Goal: Task Accomplishment & Management: Use online tool/utility

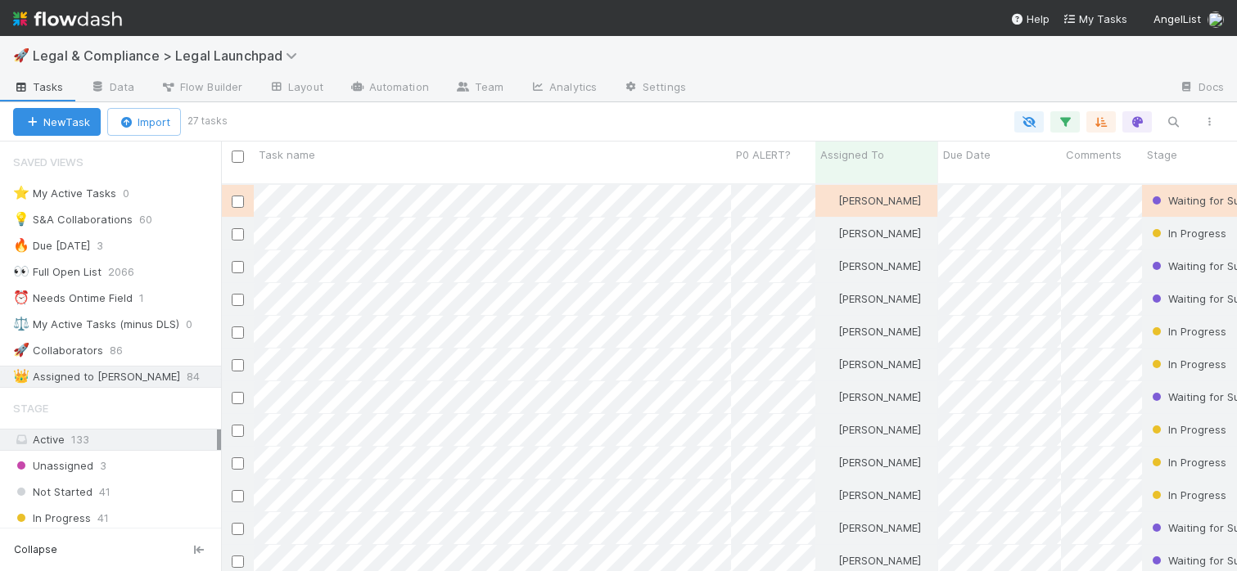
scroll to position [13, 13]
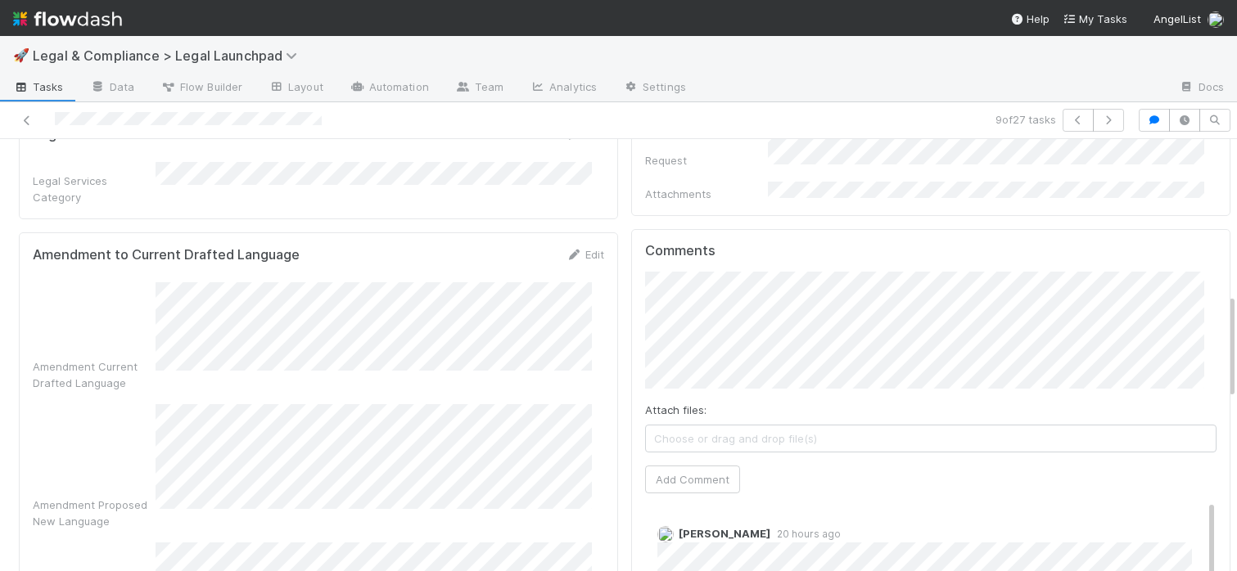
scroll to position [647, 0]
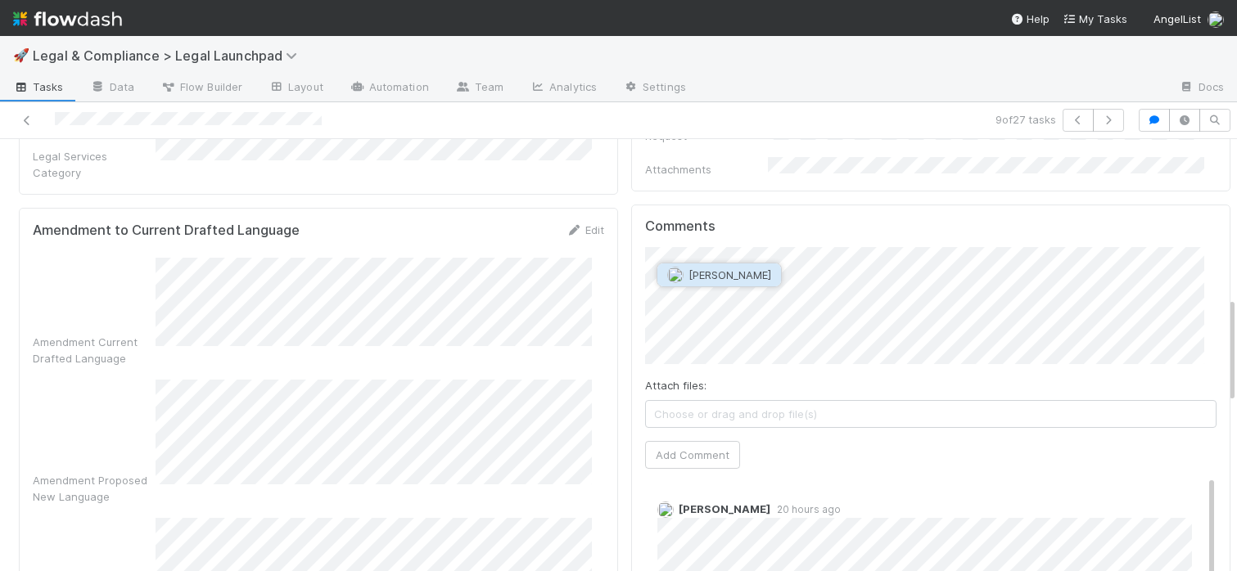
click at [733, 275] on span "[PERSON_NAME]" at bounding box center [729, 274] width 83 height 13
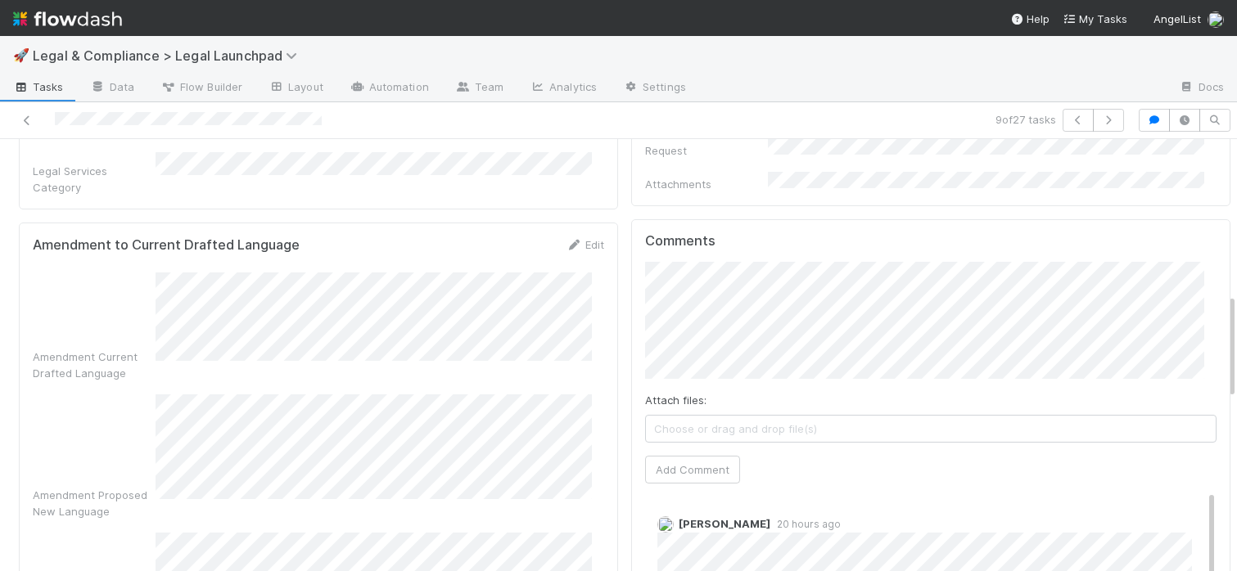
scroll to position [629, 0]
click at [694, 459] on button "Add Comment" at bounding box center [692, 473] width 95 height 28
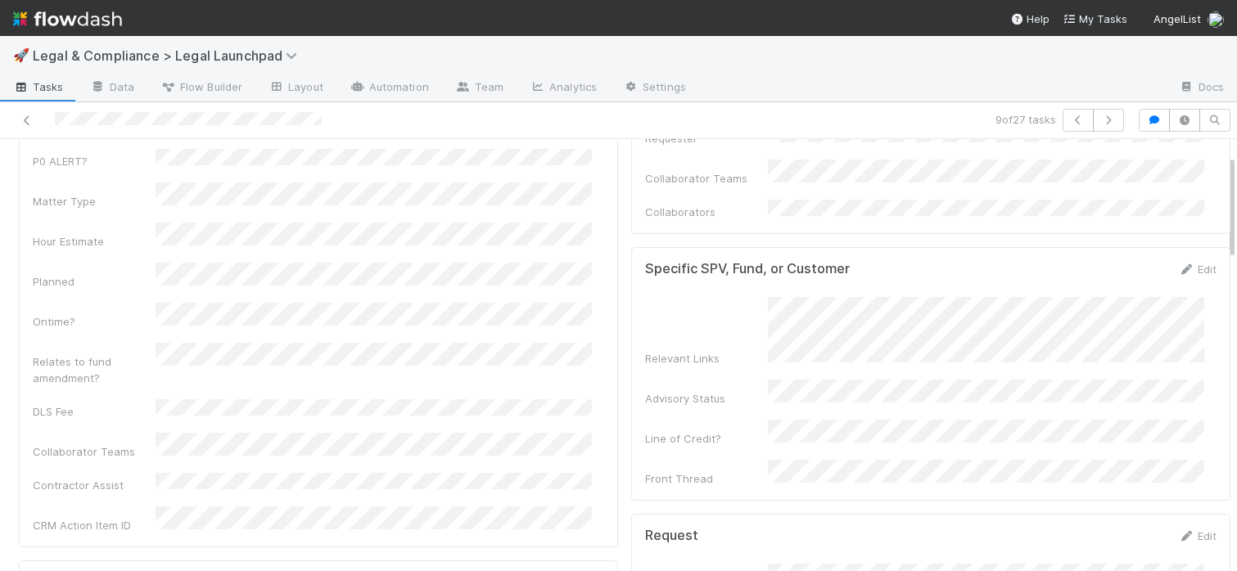
scroll to position [0, 0]
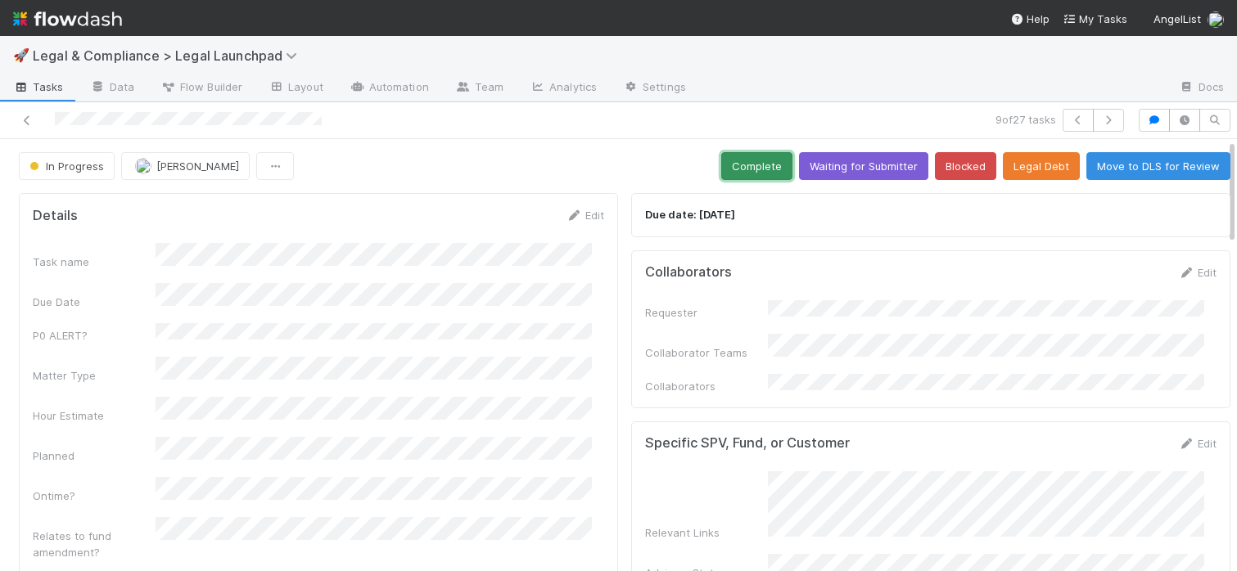
click at [746, 160] on button "Complete" at bounding box center [756, 166] width 71 height 28
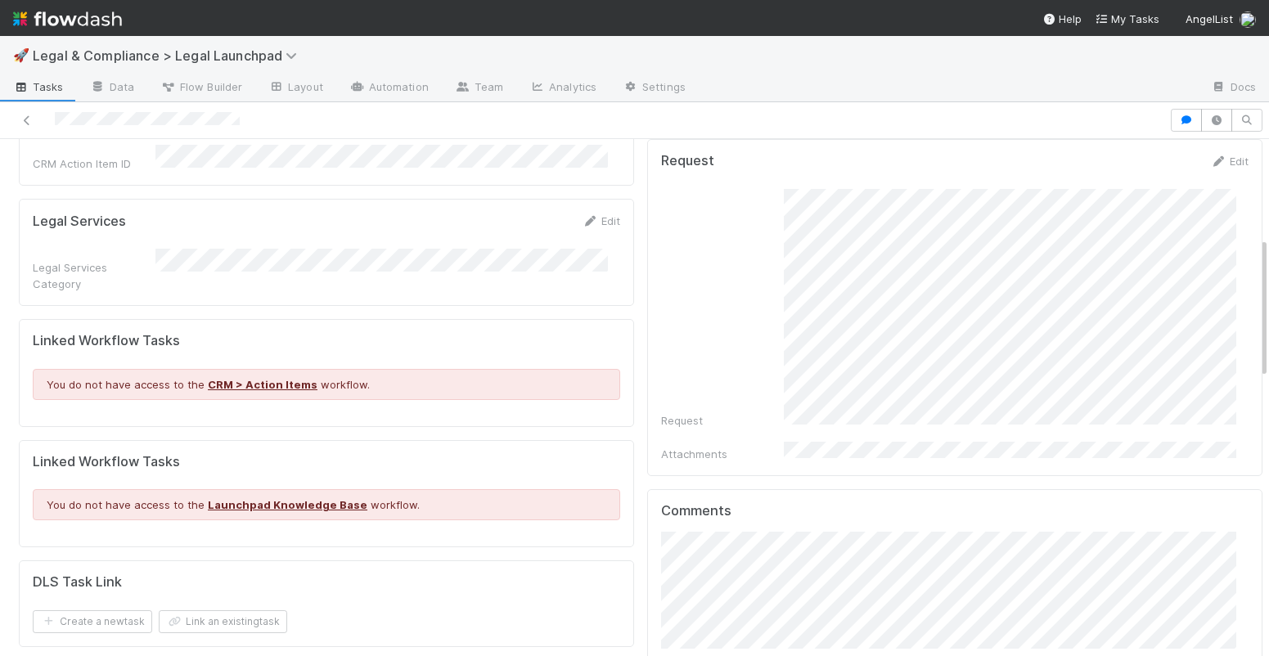
scroll to position [358, 0]
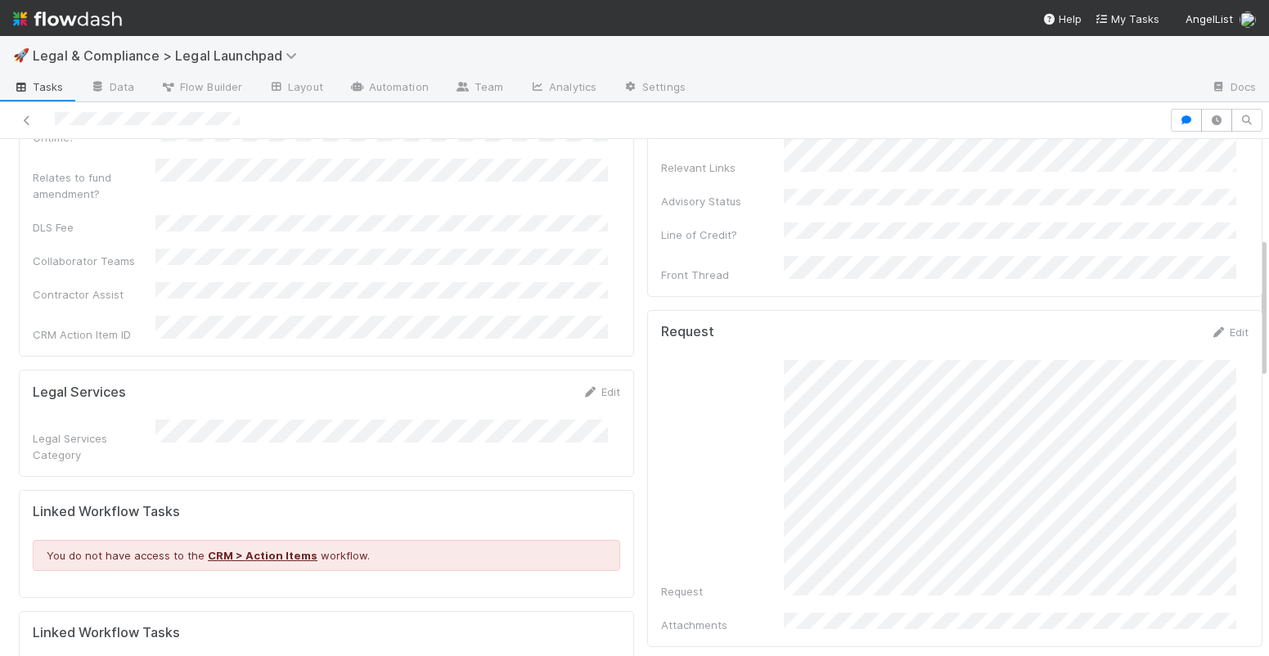
click at [1227, 421] on div "Request Edit Request Attachments" at bounding box center [954, 478] width 615 height 337
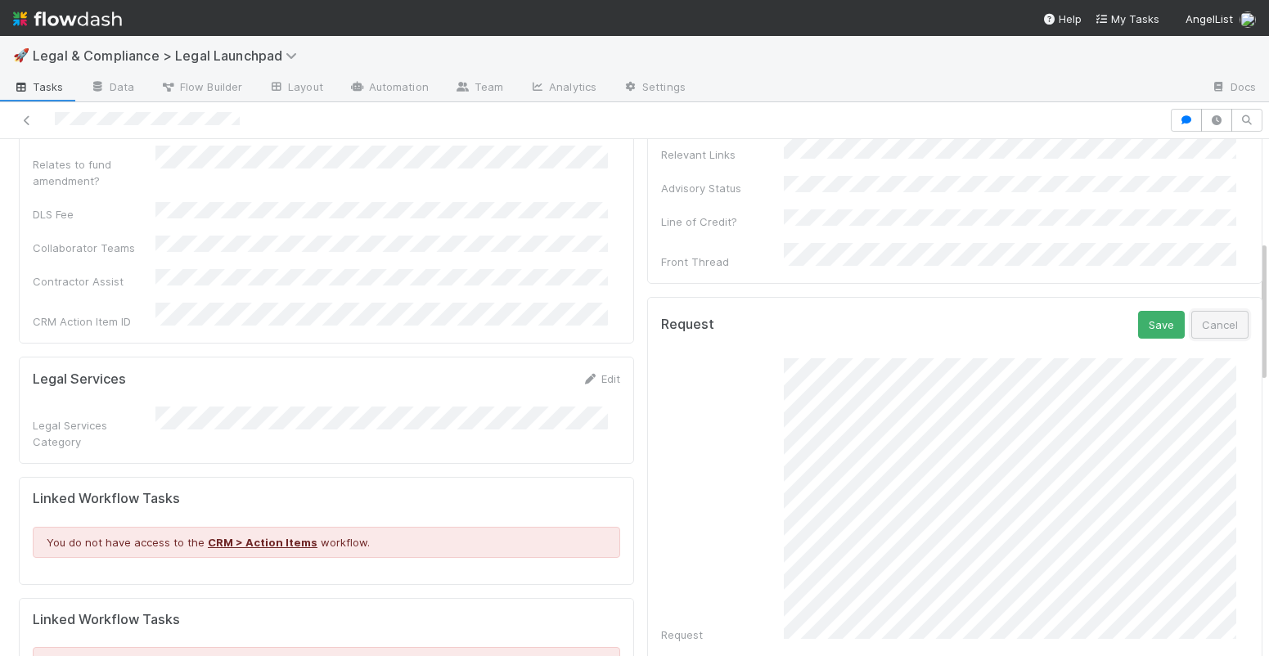
click at [1197, 311] on button "Cancel" at bounding box center [1220, 325] width 57 height 28
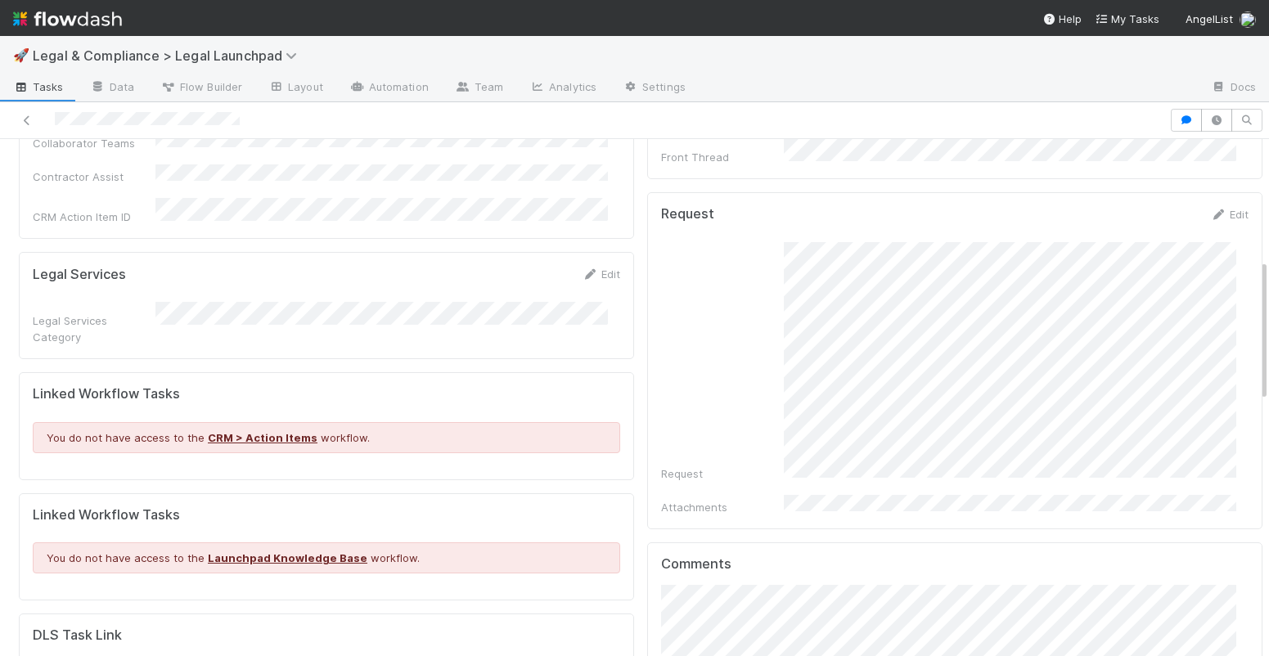
scroll to position [486, 0]
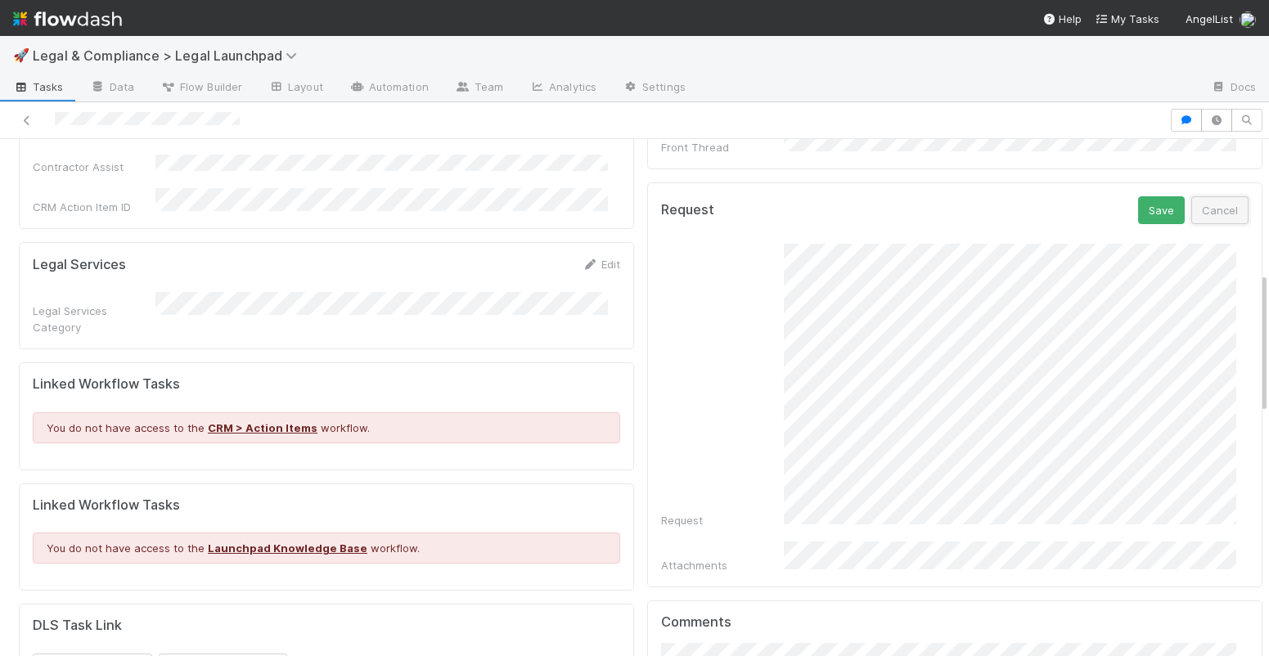
click at [1192, 196] on button "Cancel" at bounding box center [1220, 210] width 57 height 28
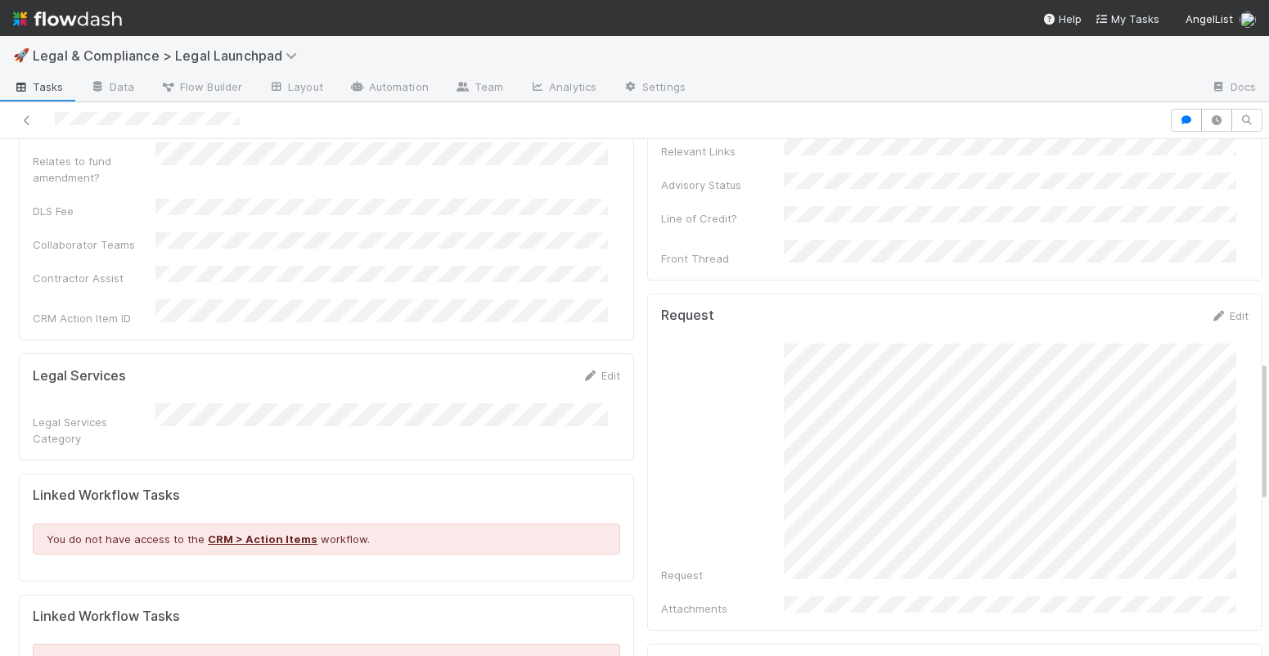
scroll to position [808, 0]
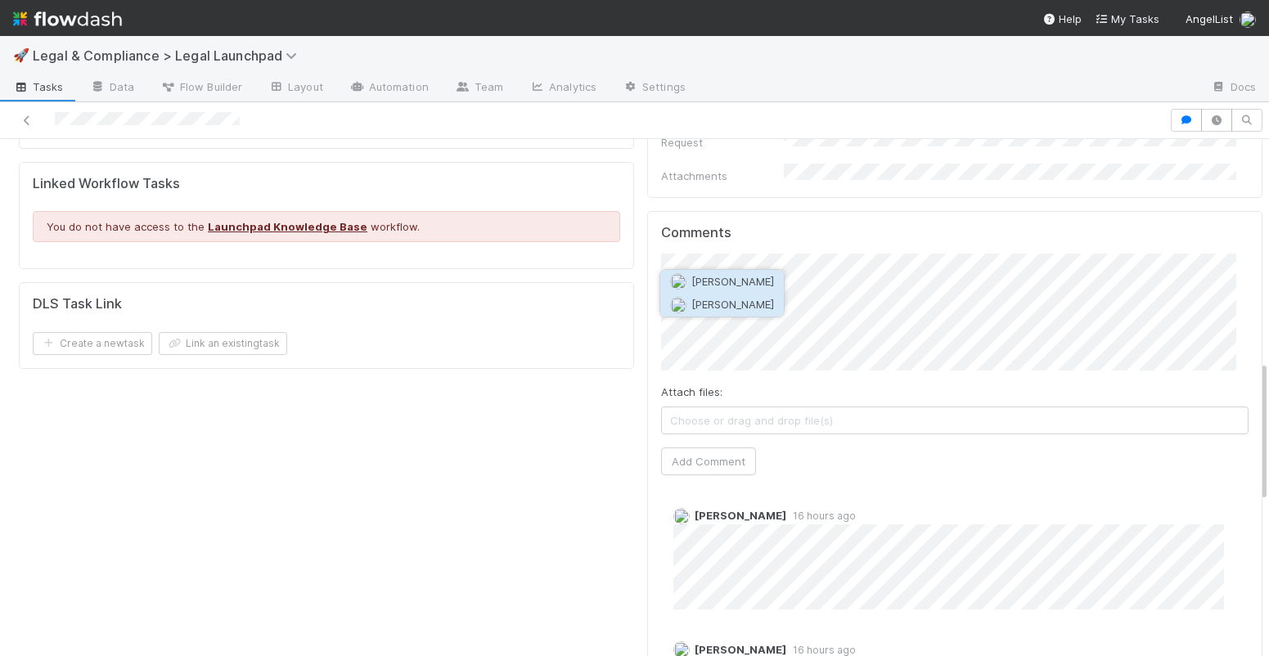
click at [740, 310] on span "[PERSON_NAME]" at bounding box center [733, 304] width 83 height 13
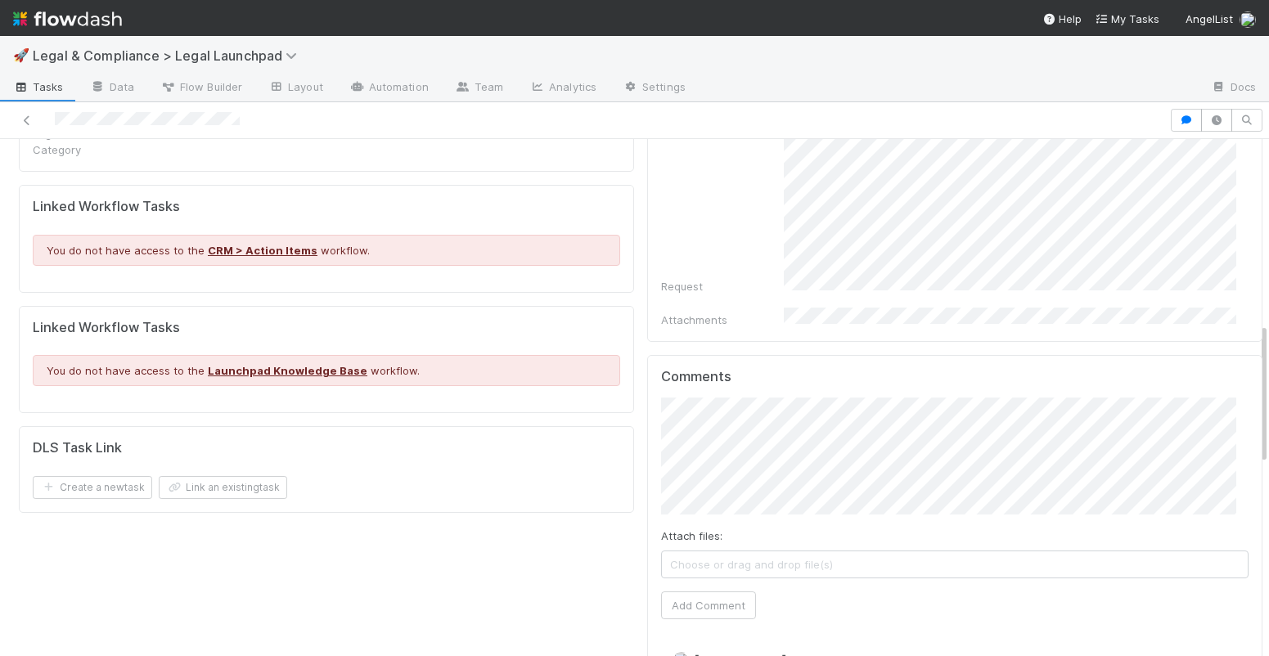
scroll to position [673, 0]
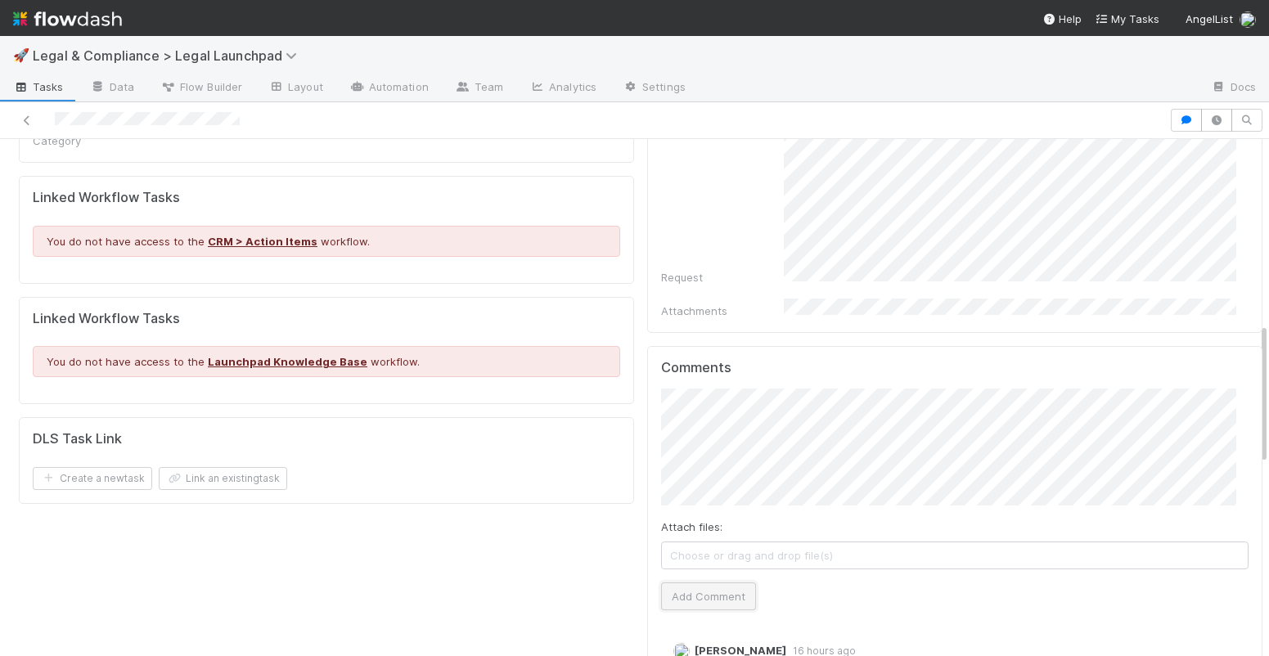
click at [701, 570] on button "Add Comment" at bounding box center [708, 597] width 95 height 28
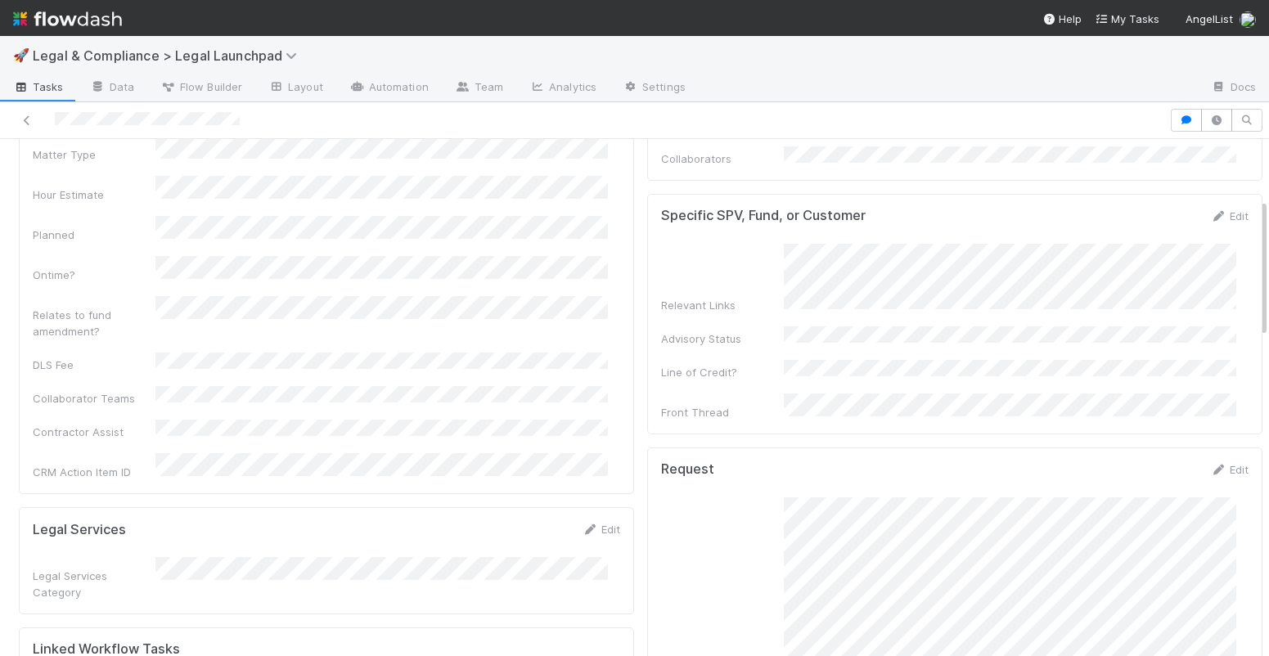
scroll to position [0, 0]
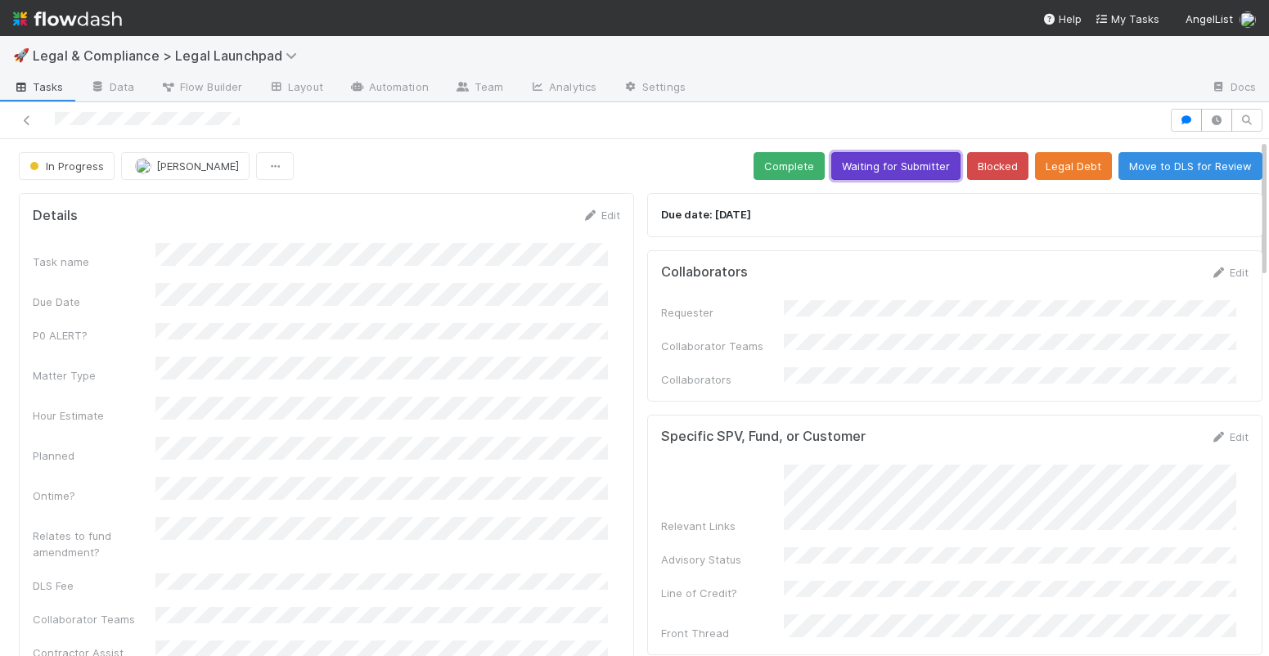
click at [870, 162] on button "Waiting for Submitter" at bounding box center [896, 166] width 129 height 28
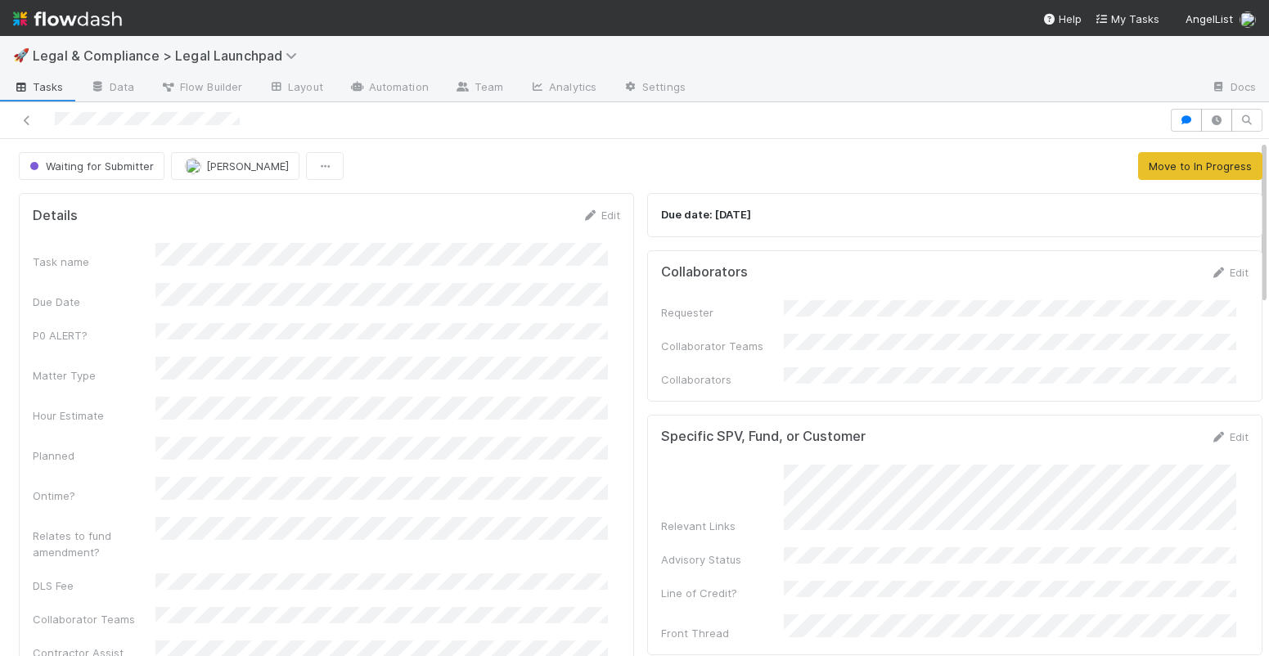
scroll to position [23, 0]
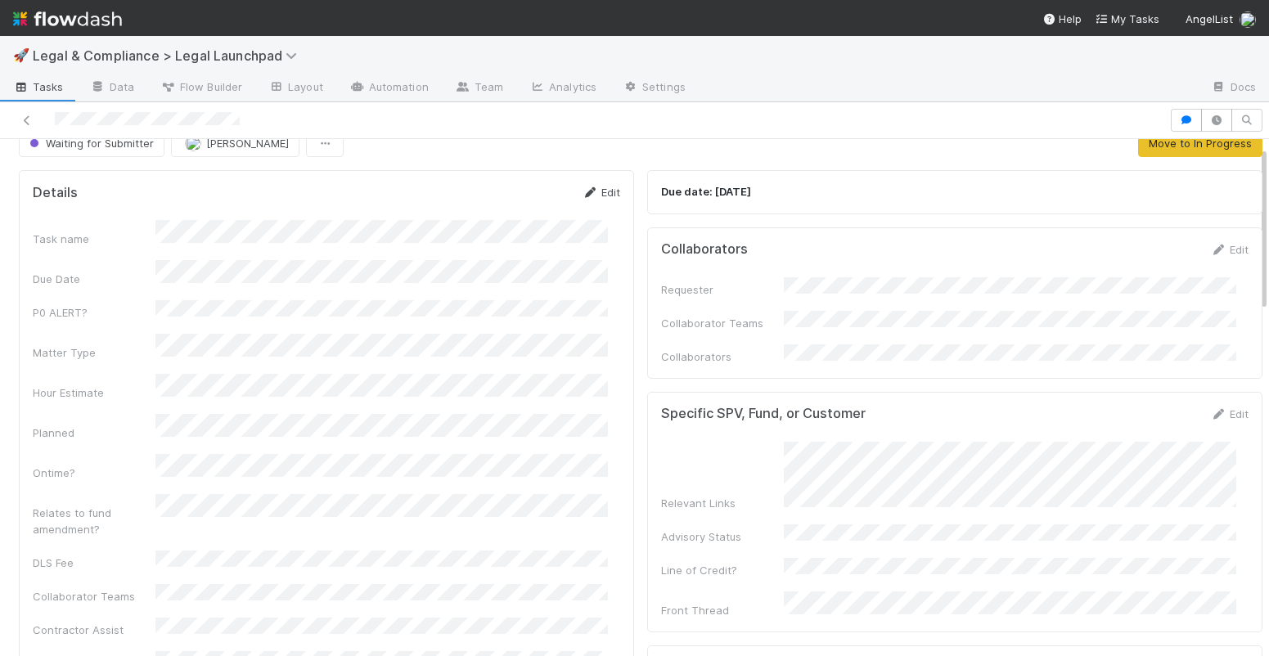
click at [586, 194] on link "Edit" at bounding box center [601, 192] width 38 height 13
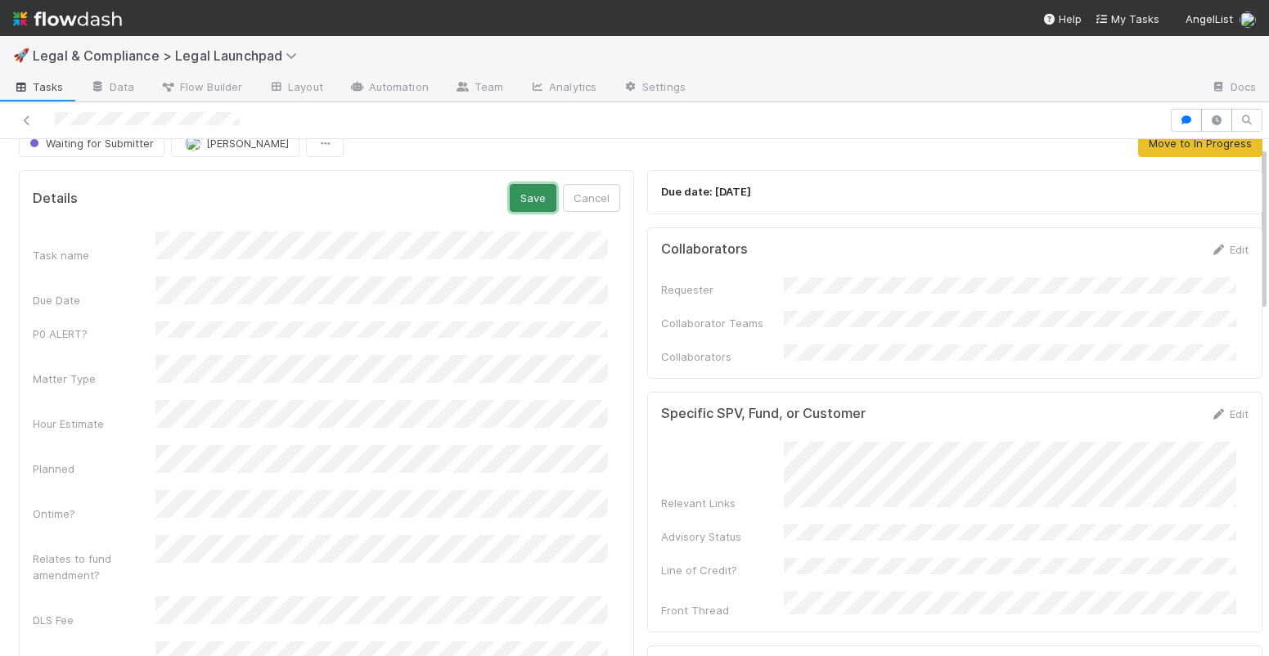
click at [510, 195] on button "Save" at bounding box center [533, 198] width 47 height 28
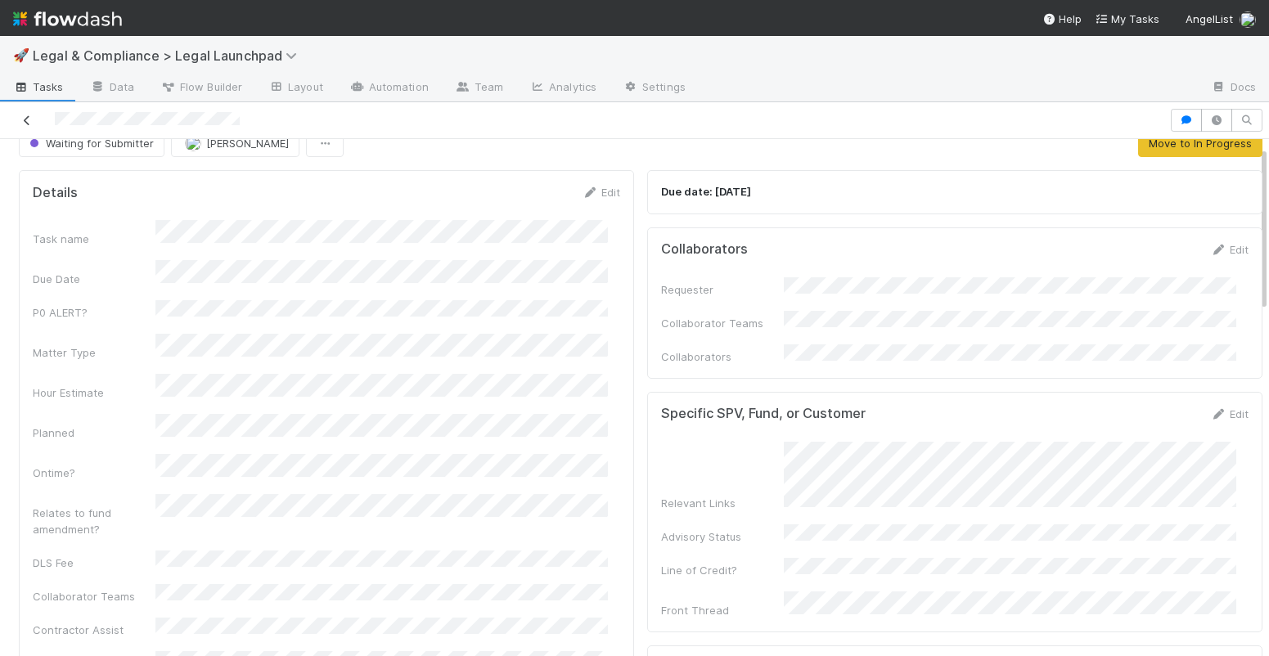
click at [30, 121] on icon at bounding box center [27, 120] width 16 height 11
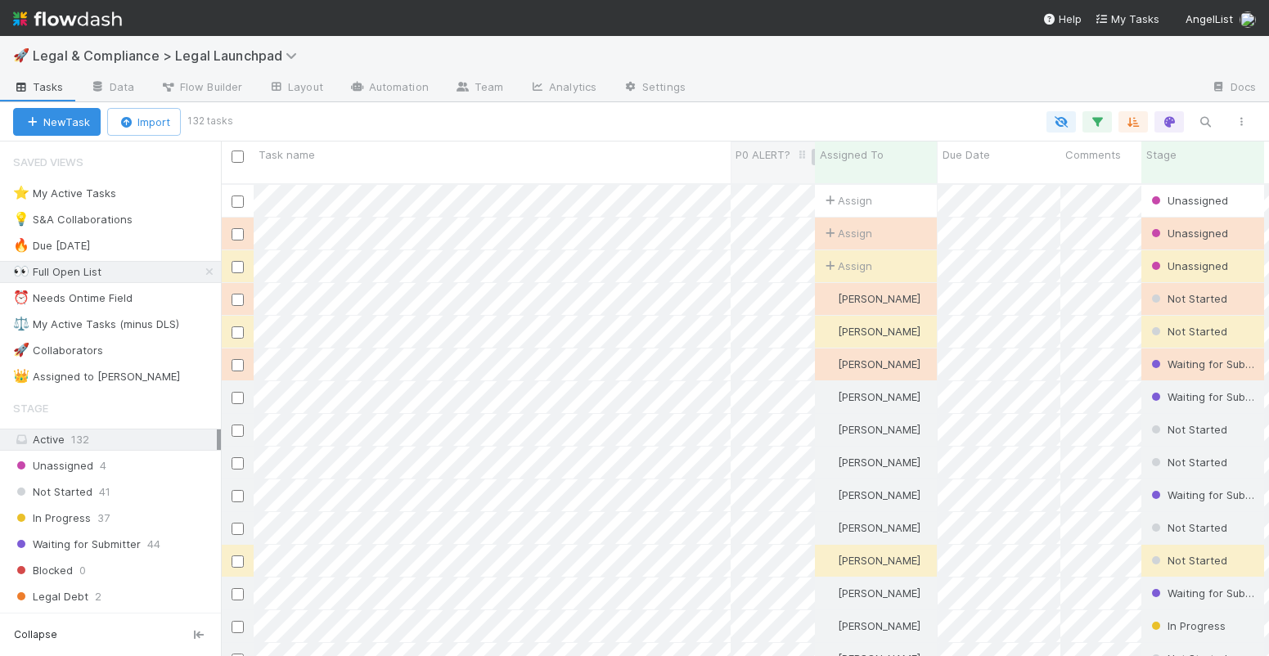
scroll to position [474, 1036]
click at [1092, 119] on icon "button" at bounding box center [1097, 122] width 16 height 15
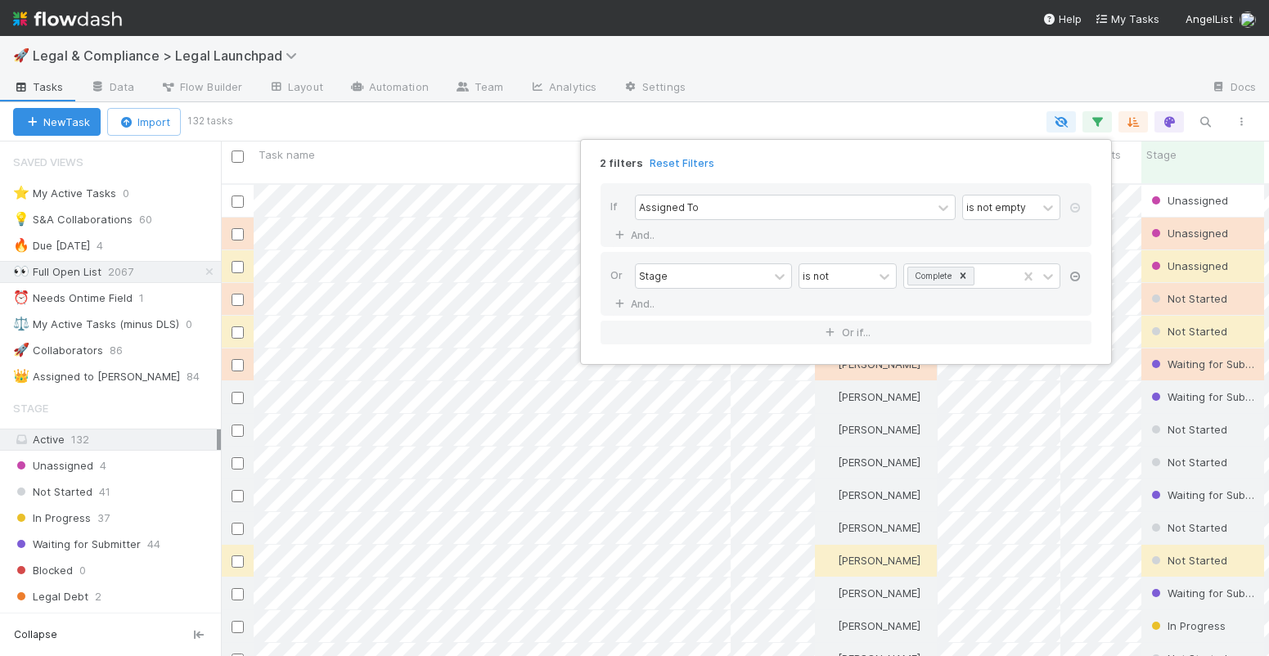
click at [1076, 274] on icon at bounding box center [1075, 277] width 16 height 10
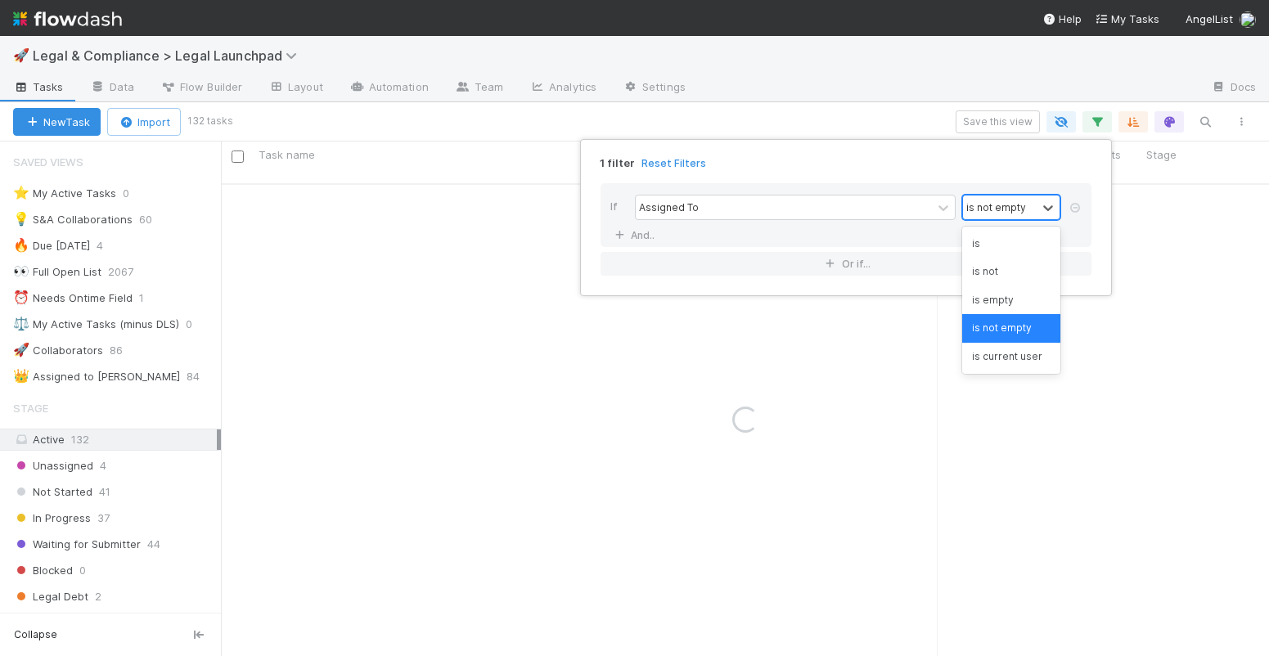
click at [1035, 212] on div "is not empty" at bounding box center [1000, 208] width 74 height 24
click at [1017, 241] on div "is" at bounding box center [1011, 244] width 98 height 28
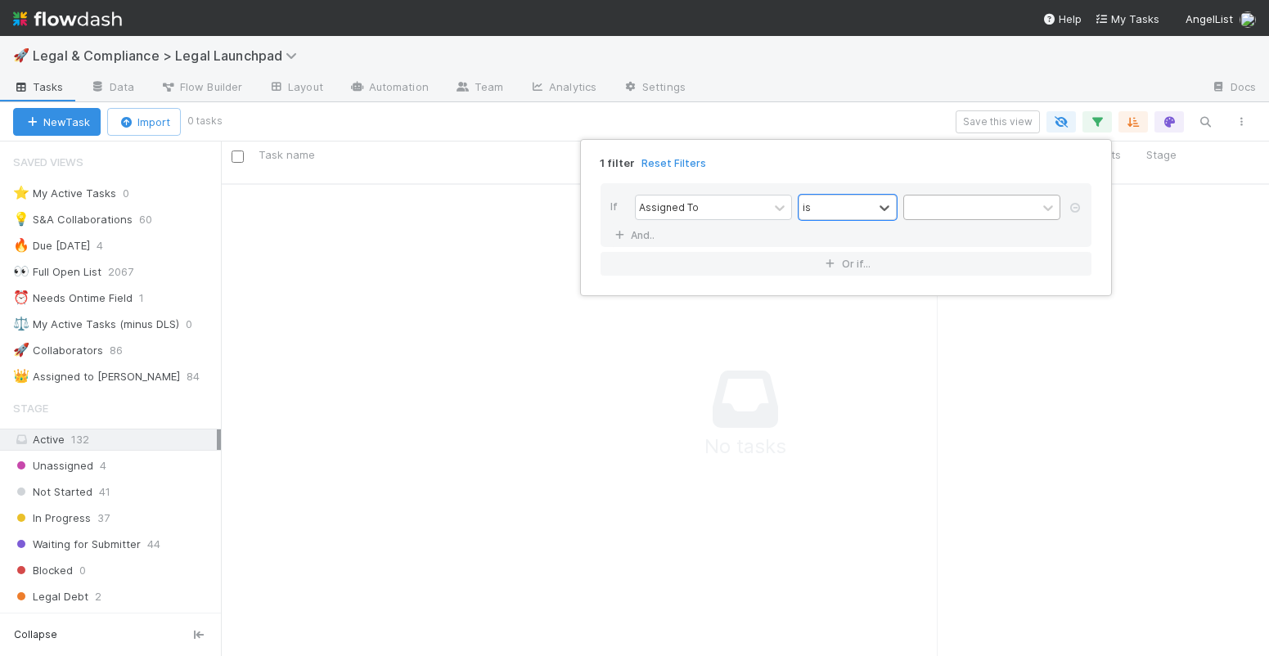
scroll to position [462, 1036]
click at [1009, 214] on div at bounding box center [970, 208] width 133 height 24
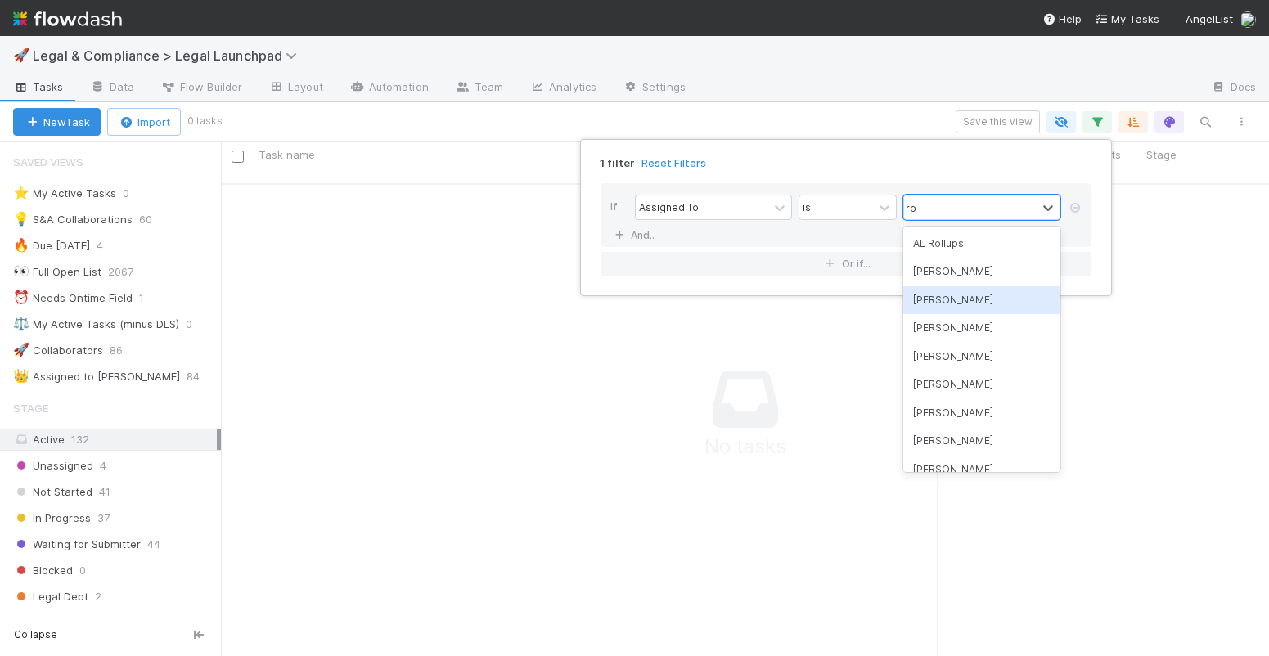
type input "rob"
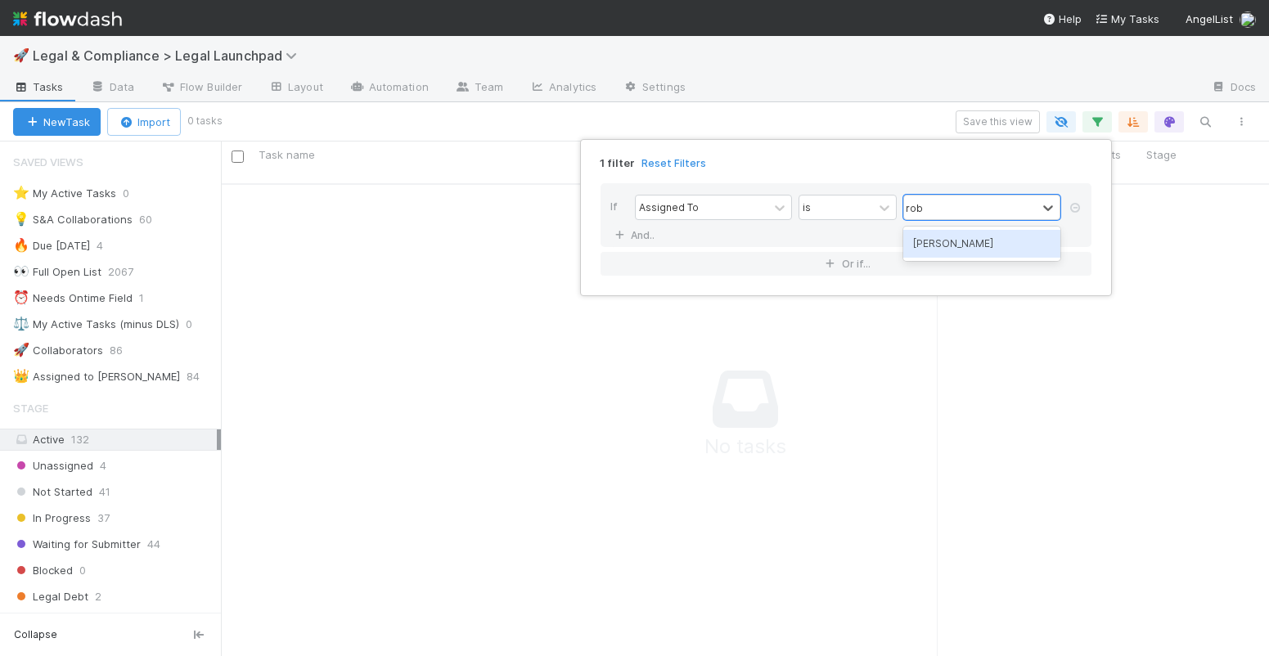
click at [940, 248] on div "[PERSON_NAME]" at bounding box center [982, 244] width 157 height 28
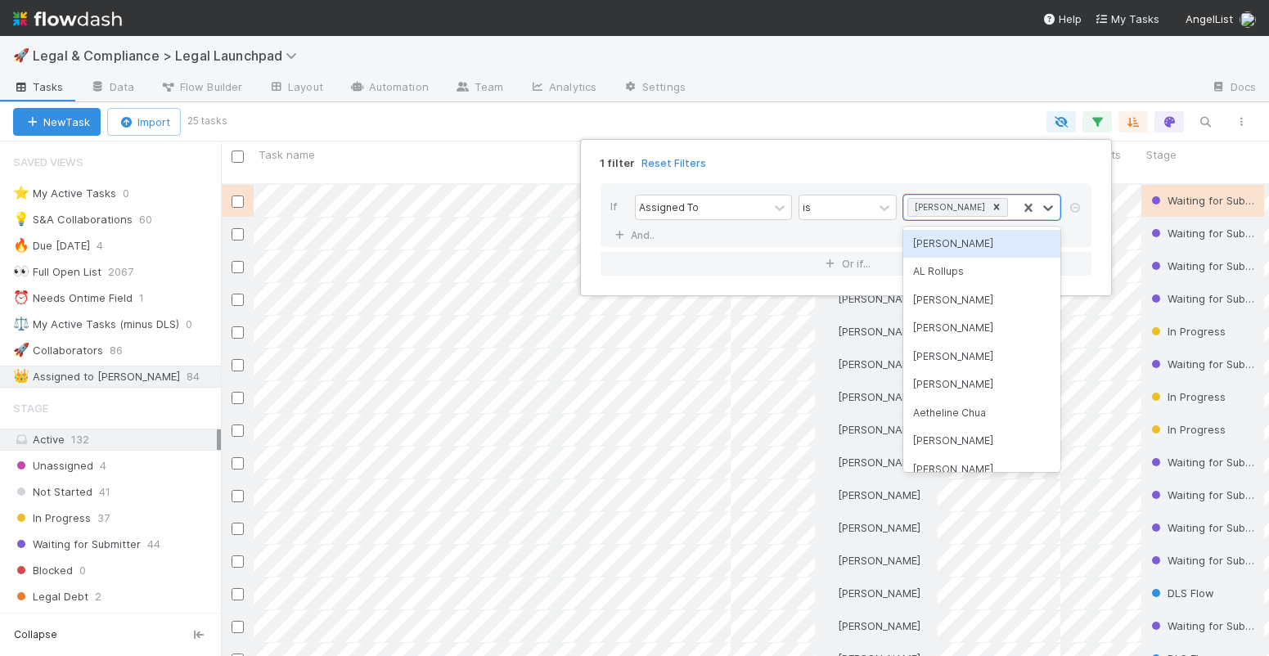
scroll to position [13, 13]
click at [985, 164] on div "1 filter Reset Filters" at bounding box center [846, 158] width 517 height 24
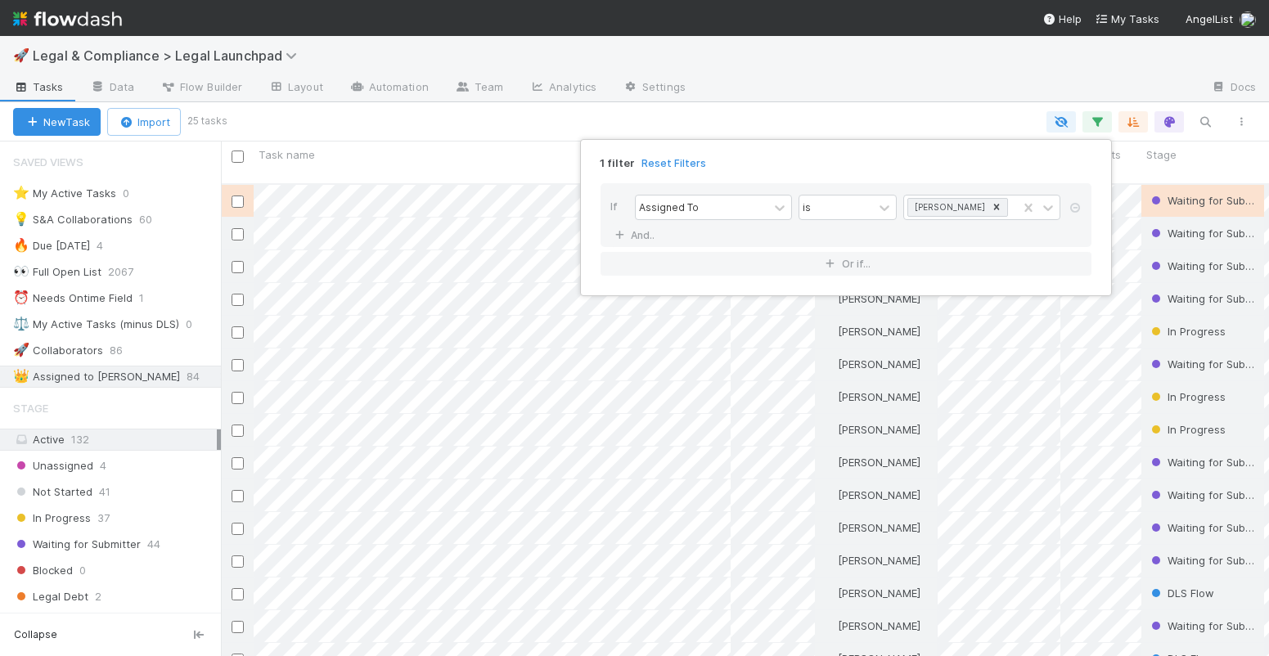
click at [940, 156] on div "1 filter Reset Filters" at bounding box center [846, 158] width 517 height 24
click at [914, 108] on div "1 filter Reset Filters If Assigned To is Robin Sosnow And.. Or if..." at bounding box center [634, 328] width 1269 height 656
